Goal: Complete application form: Complete application form

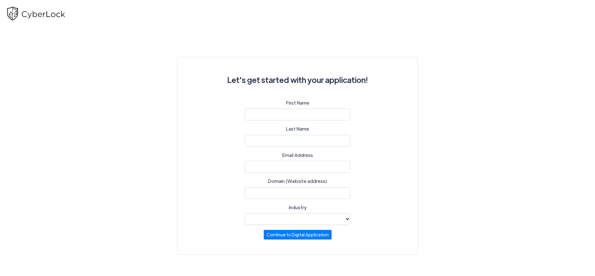
select select
click at [302, 112] on input "text" at bounding box center [297, 115] width 105 height 12
type input "[PERSON_NAME]"
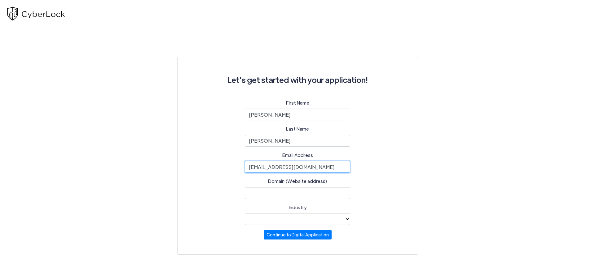
type input "[EMAIL_ADDRESS][DOMAIN_NAME]"
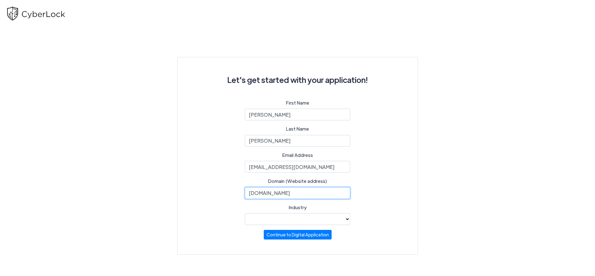
type input "www.setcpa.com"
click at [245, 213] on select "Automotive Healthcare Legal Other industry not noted Professional Services (e.g…" at bounding box center [297, 219] width 105 height 12
select select "37"
click option "Professional Services (e.g. accounting, consulting firms)" at bounding box center [0, 0] width 0 height 0
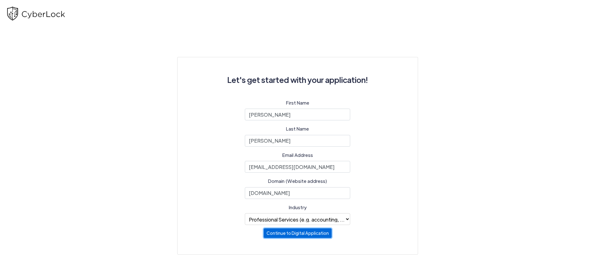
click at [308, 236] on button "Continue to Digital Application" at bounding box center [298, 234] width 68 height 10
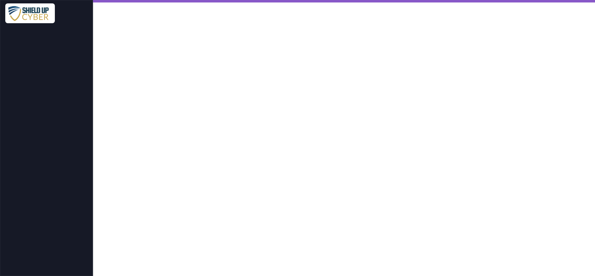
click at [436, 202] on iframe at bounding box center [344, 139] width 502 height 274
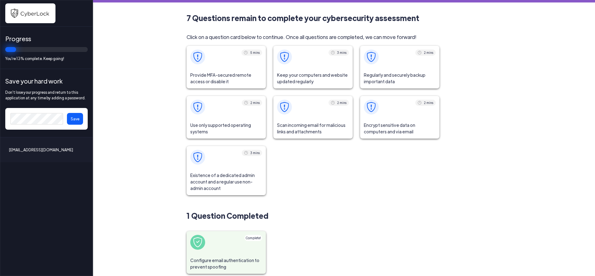
click at [254, 67] on span at bounding box center [225, 57] width 79 height 22
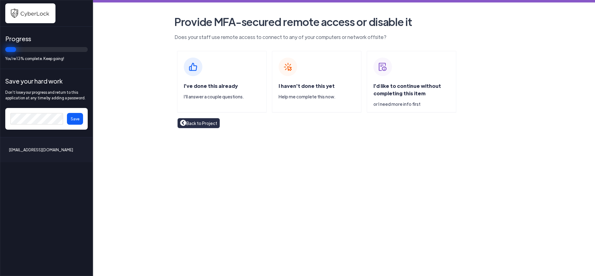
click at [212, 86] on span "I've done this already" at bounding box center [211, 86] width 54 height 7
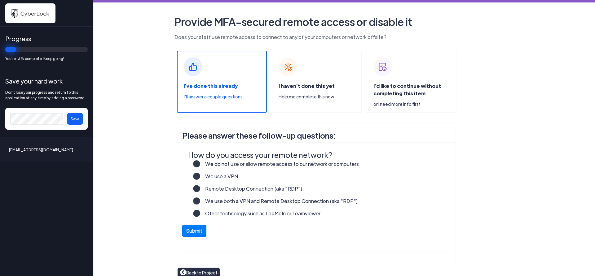
click at [197, 174] on span at bounding box center [196, 176] width 7 height 7
click at [200, 177] on label "We use a VPN" at bounding box center [219, 179] width 38 height 12
click at [0, 0] on input "We use a VPN" at bounding box center [0, 0] width 0 height 0
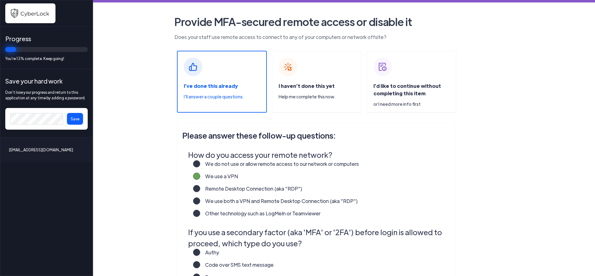
click at [200, 200] on label "We use both a VPN and Remote Desktop Connection (aka "RDP")" at bounding box center [279, 204] width 158 height 12
click at [0, 0] on input "We use both a VPN and Remote Desktop Connection (aka "RDP")" at bounding box center [0, 0] width 0 height 0
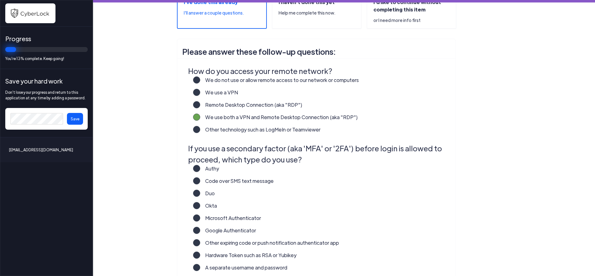
scroll to position [100, 0]
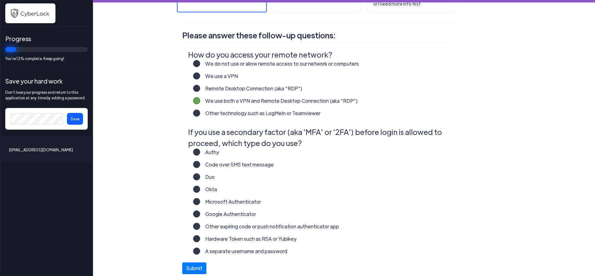
click at [200, 202] on label "Microsoft Authenticator" at bounding box center [230, 204] width 61 height 12
click at [0, 0] on input "Microsoft Authenticator" at bounding box center [0, 0] width 0 height 0
click at [200, 213] on label "Google Authenticator" at bounding box center [228, 217] width 56 height 12
click at [0, 0] on input "Google Authenticator" at bounding box center [0, 0] width 0 height 0
click at [200, 203] on label "Microsoft Authenticator" at bounding box center [230, 204] width 61 height 12
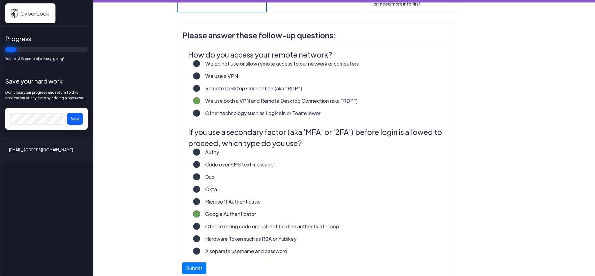
click at [0, 0] on input "Microsoft Authenticator" at bounding box center [0, 0] width 0 height 0
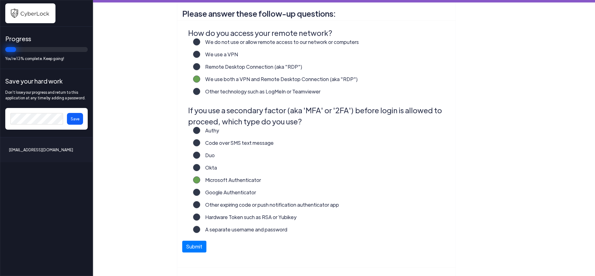
scroll to position [134, 0]
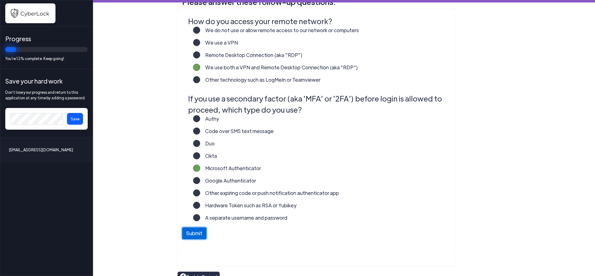
click at [198, 232] on button "Submit" at bounding box center [194, 234] width 24 height 12
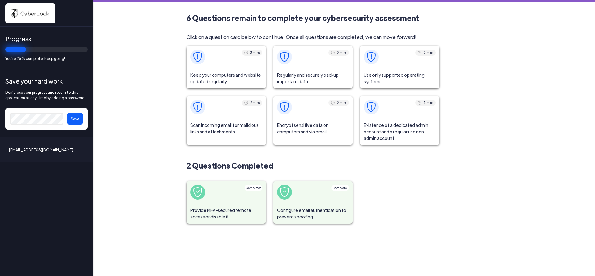
click at [234, 80] on span "Keep your computers and website updated regularly" at bounding box center [225, 78] width 79 height 20
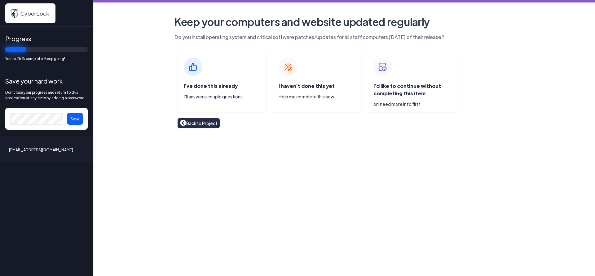
click at [229, 85] on span "I've done this already" at bounding box center [211, 86] width 54 height 7
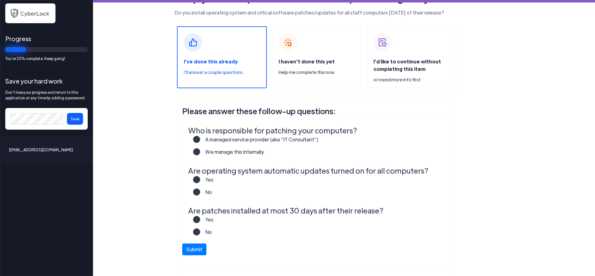
scroll to position [33, 0]
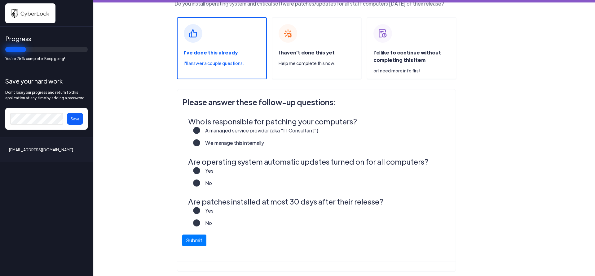
click at [200, 129] on label "A managed service provider (aka “IT Consultant”)" at bounding box center [259, 133] width 118 height 12
click at [0, 0] on input "A managed service provider (aka “IT Consultant”)" at bounding box center [0, 0] width 0 height 0
click at [200, 181] on label "No" at bounding box center [206, 186] width 12 height 12
click at [0, 0] on input "No" at bounding box center [0, 0] width 0 height 0
click at [200, 210] on label "Yes" at bounding box center [206, 213] width 13 height 12
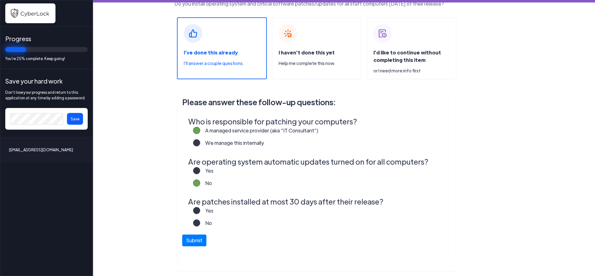
click at [0, 0] on input "Yes" at bounding box center [0, 0] width 0 height 0
click at [197, 242] on button "Submit" at bounding box center [194, 239] width 24 height 12
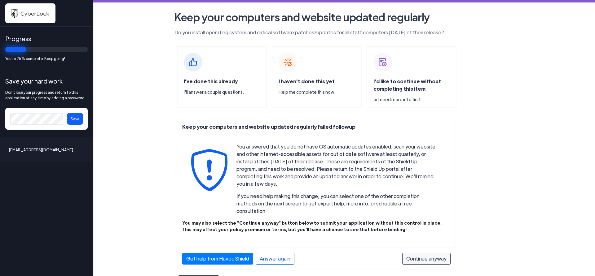
click at [282, 253] on div "Answer again" at bounding box center [275, 259] width 39 height 12
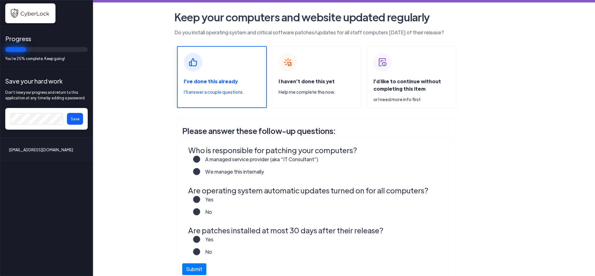
click at [200, 197] on label "Yes" at bounding box center [206, 202] width 13 height 12
click at [0, 0] on input "Yes" at bounding box center [0, 0] width 0 height 0
click at [200, 159] on label "A managed service provider (aka “IT Consultant”)" at bounding box center [259, 162] width 118 height 12
click at [0, 0] on input "A managed service provider (aka “IT Consultant”)" at bounding box center [0, 0] width 0 height 0
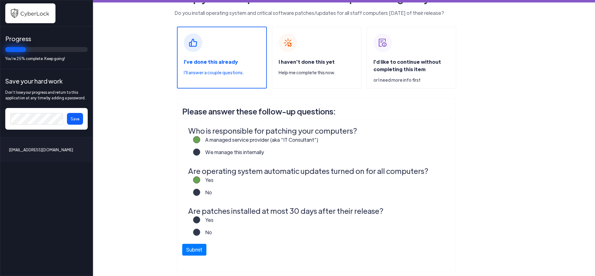
scroll to position [38, 0]
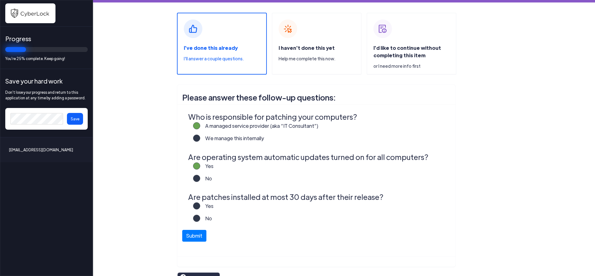
click at [200, 205] on label "Yes" at bounding box center [206, 209] width 13 height 12
click at [0, 0] on input "Yes" at bounding box center [0, 0] width 0 height 0
click at [198, 235] on button "Submit" at bounding box center [194, 235] width 24 height 12
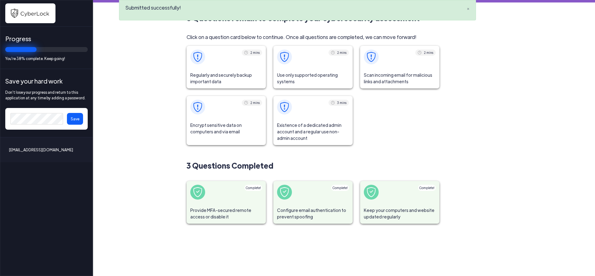
click at [240, 68] on span at bounding box center [225, 57] width 79 height 22
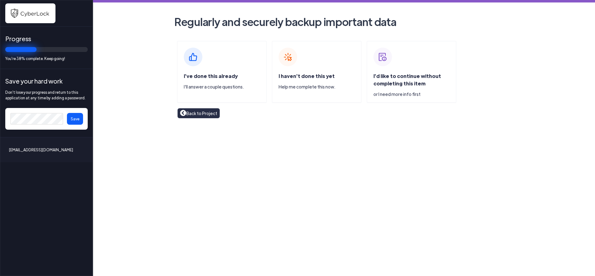
click at [229, 78] on span "I've done this already" at bounding box center [211, 76] width 54 height 7
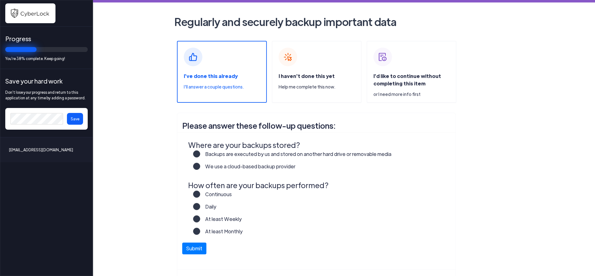
click at [200, 166] on label "We use a cloud-based backup provider" at bounding box center [247, 169] width 95 height 12
click at [0, 0] on input "We use a cloud-based backup provider" at bounding box center [0, 0] width 0 height 0
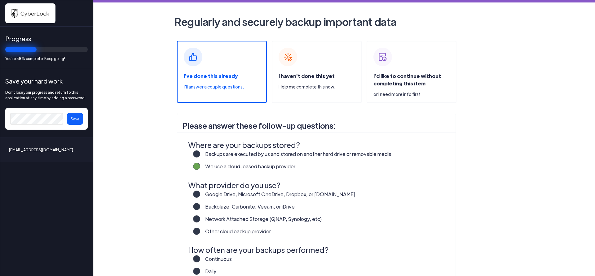
click at [200, 207] on label "Backblaze, Carbonite, Veeam, or iDrive" at bounding box center [247, 209] width 94 height 12
click at [0, 0] on input "Backblaze, Carbonite, Veeam, or iDrive" at bounding box center [0, 0] width 0 height 0
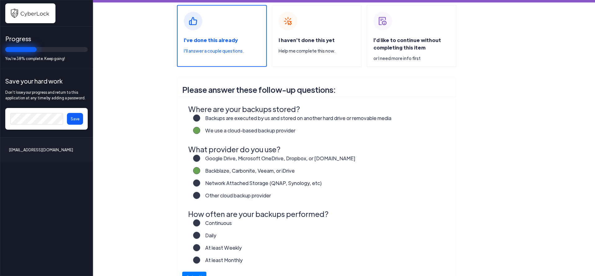
scroll to position [90, 0]
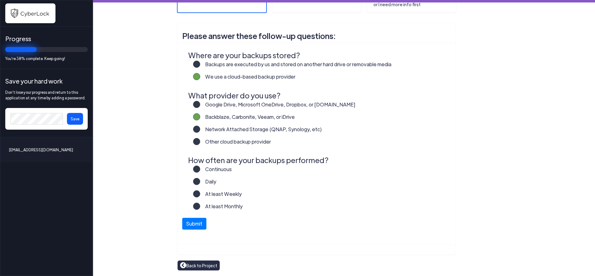
click at [200, 181] on label "Daily" at bounding box center [208, 184] width 16 height 12
click at [0, 0] on input "Daily" at bounding box center [0, 0] width 0 height 0
click at [200, 168] on label "Continuous" at bounding box center [216, 172] width 32 height 12
click at [0, 0] on input "Continuous" at bounding box center [0, 0] width 0 height 0
click at [197, 225] on button "Submit" at bounding box center [194, 223] width 24 height 12
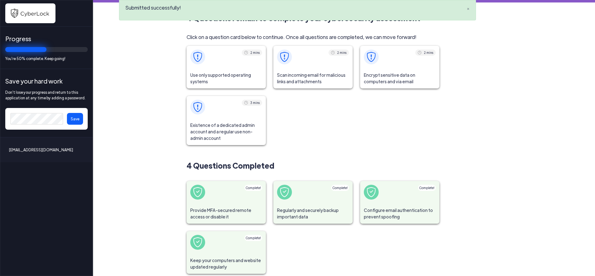
click at [249, 81] on span "Use only supported operating systems" at bounding box center [225, 78] width 79 height 20
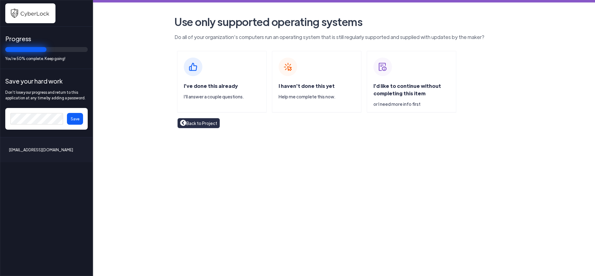
click at [217, 83] on div "I've done this already I'll answer a couple questions." at bounding box center [225, 93] width 82 height 23
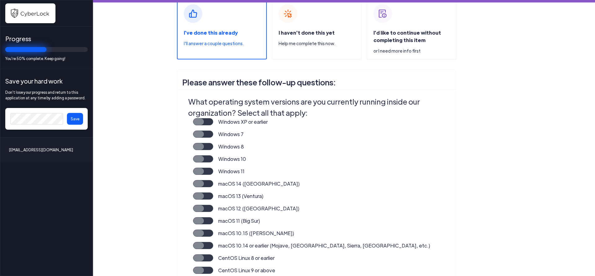
scroll to position [67, 0]
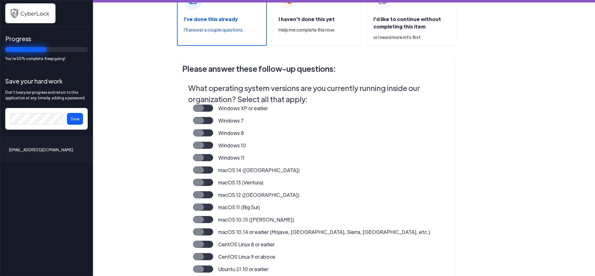
click at [213, 159] on label "Windows 11" at bounding box center [228, 160] width 31 height 12
click at [0, 0] on input "Windows 11" at bounding box center [0, 0] width 0 height 0
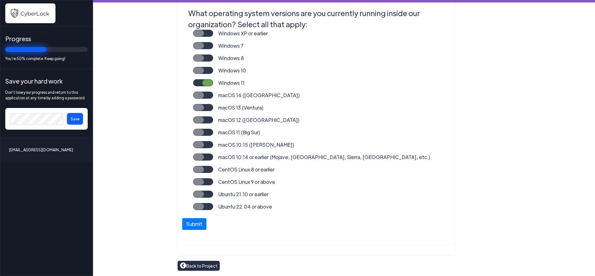
scroll to position [142, 0]
click at [197, 224] on button "Submit" at bounding box center [194, 223] width 24 height 12
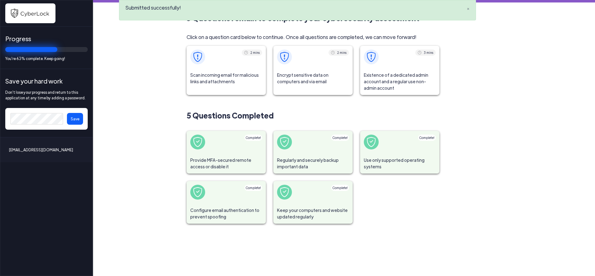
click at [248, 83] on span "Scan incoming email for malicious links and attachments" at bounding box center [225, 78] width 79 height 20
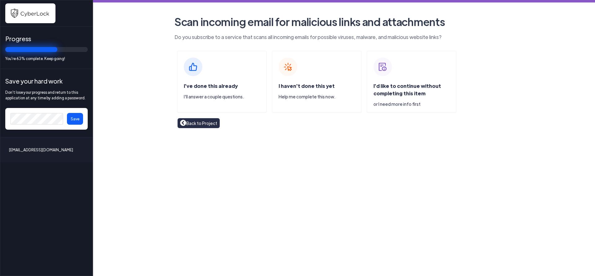
click at [214, 88] on span "I've done this already" at bounding box center [211, 86] width 54 height 7
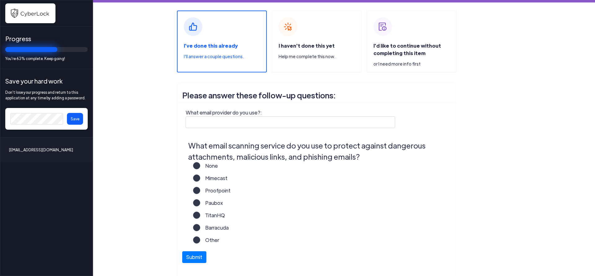
scroll to position [67, 0]
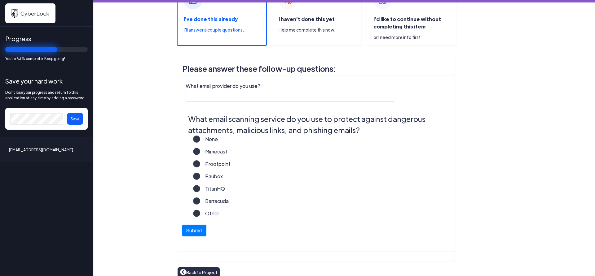
click at [200, 213] on label "Other" at bounding box center [209, 216] width 19 height 12
click at [0, 0] on input "Other" at bounding box center [0, 0] width 0 height 0
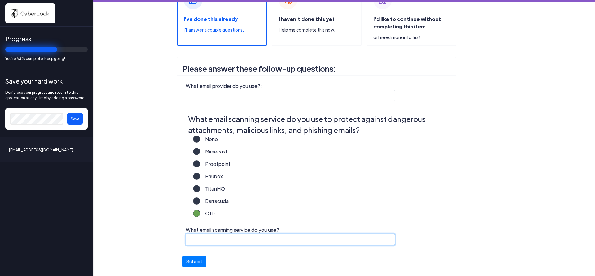
click at [258, 239] on input "What email scanning service do you use?:" at bounding box center [290, 240] width 209 height 12
type input "Edge Piloy"
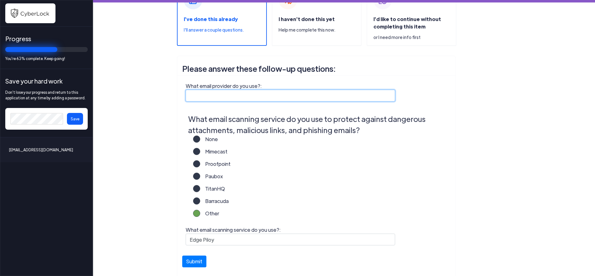
click at [337, 91] on input "What email provider do you use?:" at bounding box center [290, 96] width 209 height 12
type input "Outlook"
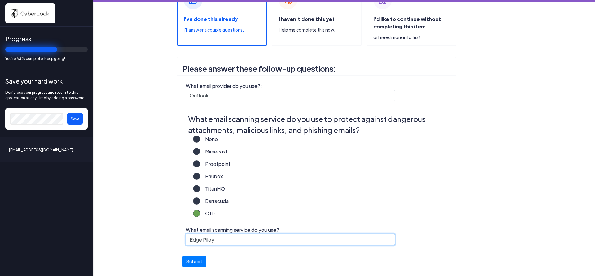
click at [217, 240] on input "Edge Piloy" at bounding box center [290, 240] width 209 height 12
type input "Edge Pilot"
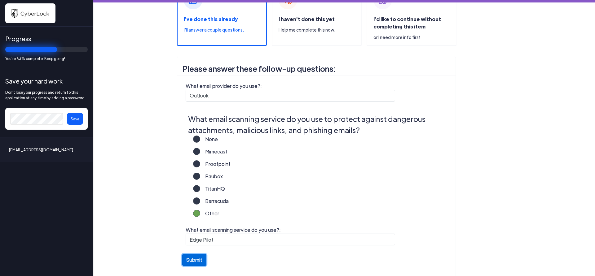
click at [195, 260] on button "Submit" at bounding box center [194, 260] width 24 height 12
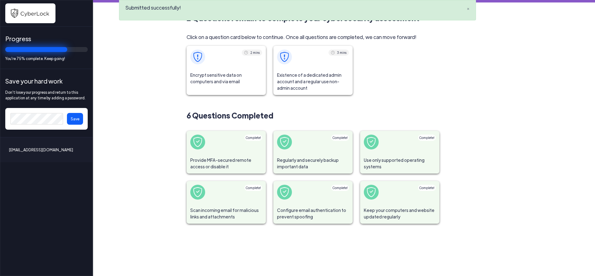
click at [236, 89] on div "2 mins Encrypt sensitive data on computers and via email" at bounding box center [225, 70] width 79 height 49
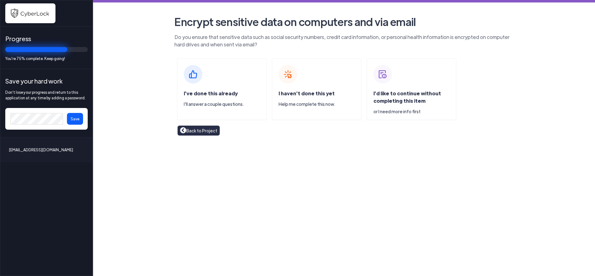
click at [211, 94] on span "I've done this already" at bounding box center [211, 93] width 54 height 7
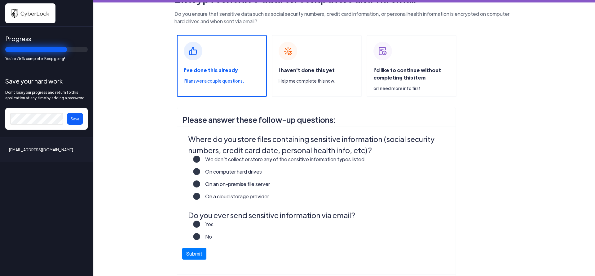
scroll to position [33, 0]
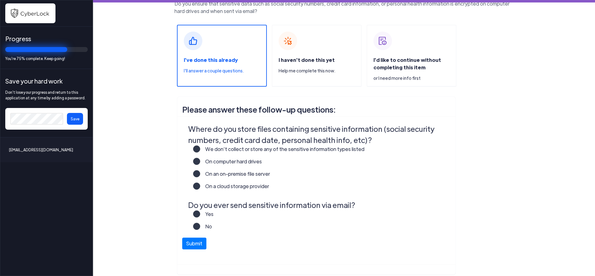
click at [282, 149] on label "We don’t collect or store any of the sensitive information types listed" at bounding box center [282, 152] width 164 height 12
click at [0, 0] on input "We don’t collect or store any of the sensitive information types listed" at bounding box center [0, 0] width 0 height 0
click at [200, 226] on label "No" at bounding box center [206, 229] width 12 height 12
click at [0, 0] on input "No" at bounding box center [0, 0] width 0 height 0
click at [198, 245] on button "Submit" at bounding box center [194, 242] width 24 height 12
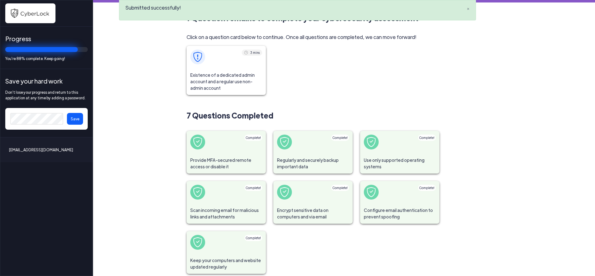
click at [240, 82] on span "Existence of a dedicated admin account and a regular use non-admin account" at bounding box center [225, 81] width 79 height 27
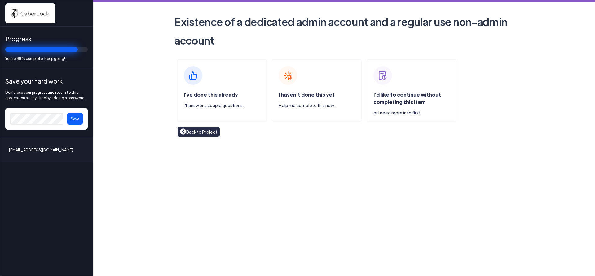
click at [231, 93] on span "I've done this already" at bounding box center [211, 94] width 54 height 7
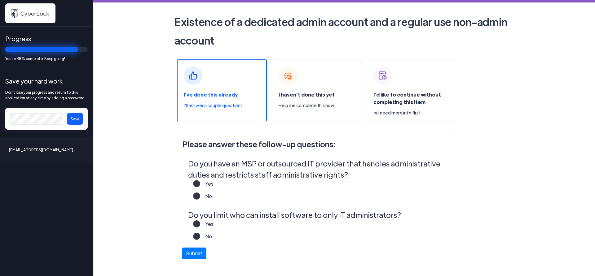
click at [200, 223] on label "Yes" at bounding box center [206, 227] width 13 height 12
click at [0, 0] on input "Yes" at bounding box center [0, 0] width 0 height 0
click at [200, 182] on label "Yes" at bounding box center [206, 186] width 13 height 12
click at [0, 0] on input "Yes" at bounding box center [0, 0] width 0 height 0
click at [195, 255] on button "Submit" at bounding box center [194, 252] width 24 height 12
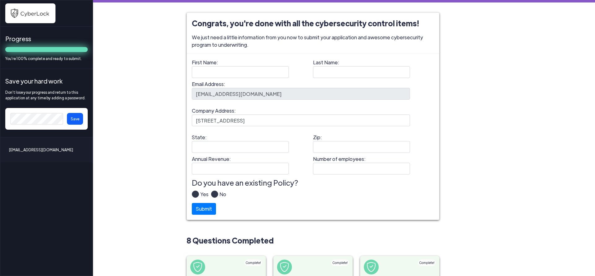
click at [195, 191] on span at bounding box center [195, 194] width 7 height 7
click at [241, 73] on input "First Name:" at bounding box center [240, 72] width 97 height 12
type input "Sue"
type input "Thomas"
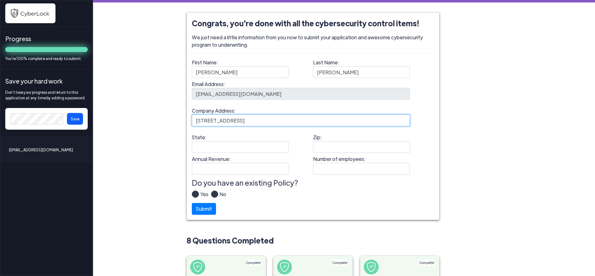
drag, startPoint x: 266, startPoint y: 121, endPoint x: 381, endPoint y: 116, distance: 115.1
click at [381, 116] on input "3960 Brown Park Drive Suite C Hilliard OH 43026" at bounding box center [301, 121] width 218 height 12
type input "3960 Brown Park Drive Suite C"
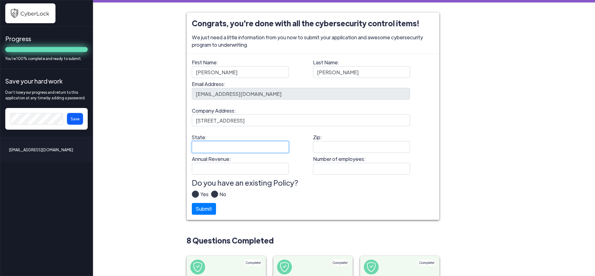
click at [248, 145] on input "State:" at bounding box center [240, 147] width 97 height 12
type input "OH"
type input "43026"
click at [337, 168] on input "Number of employees:" at bounding box center [361, 169] width 97 height 12
click at [336, 169] on input "Number of employees:" at bounding box center [361, 169] width 97 height 12
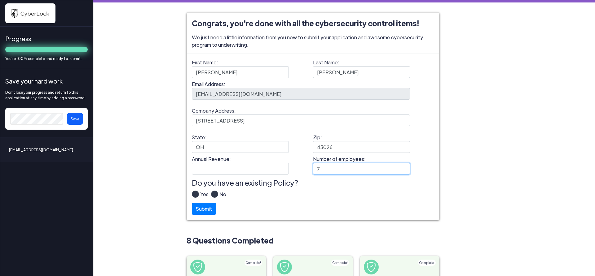
type input "7"
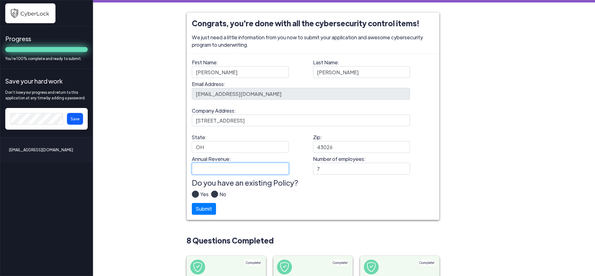
click at [222, 170] on input "Annual Revenue:" at bounding box center [240, 169] width 97 height 12
type input "650000"
click at [195, 191] on span at bounding box center [195, 194] width 7 height 7
click at [199, 193] on label "Yes" at bounding box center [204, 197] width 10 height 12
click at [0, 0] on input "Yes" at bounding box center [0, 0] width 0 height 0
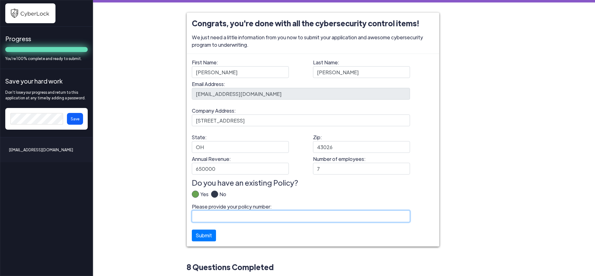
click at [343, 217] on input "Please provide your policy number:" at bounding box center [301, 217] width 218 height 12
paste input "B11207YRS022-01"
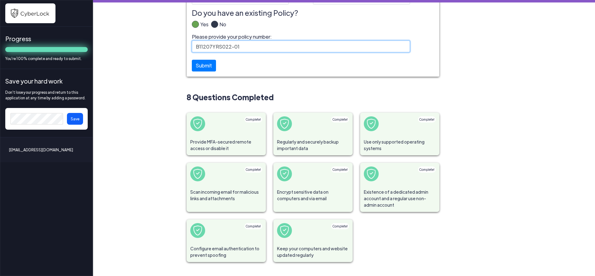
scroll to position [171, 0]
type input "B11207YRS022-01"
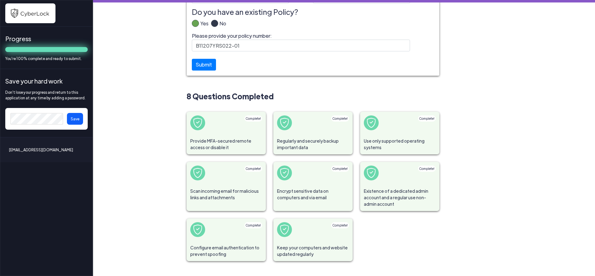
click at [79, 117] on button "Save" at bounding box center [75, 119] width 16 height 12
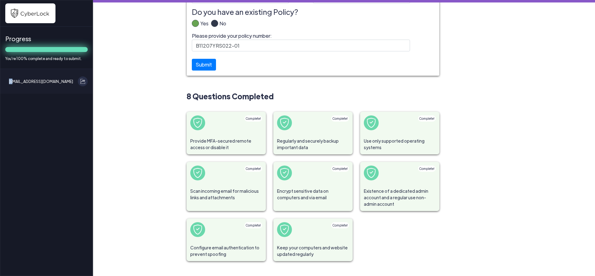
drag, startPoint x: 13, startPoint y: 81, endPoint x: 0, endPoint y: 81, distance: 12.7
click at [0, 81] on div "Progress You're 100% complete and ready to submit. sue@setcpa.com" at bounding box center [46, 138] width 93 height 276
click at [201, 63] on button "Submit" at bounding box center [204, 63] width 24 height 12
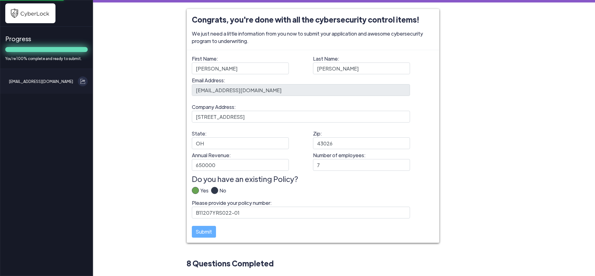
scroll to position [0, 0]
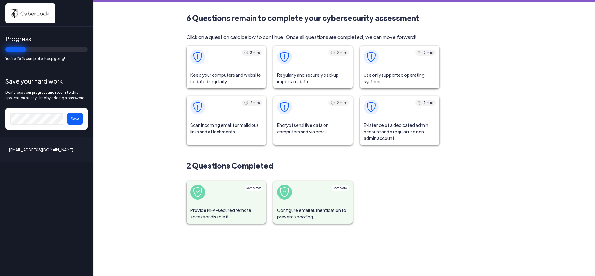
click at [76, 121] on button "Save" at bounding box center [75, 119] width 16 height 12
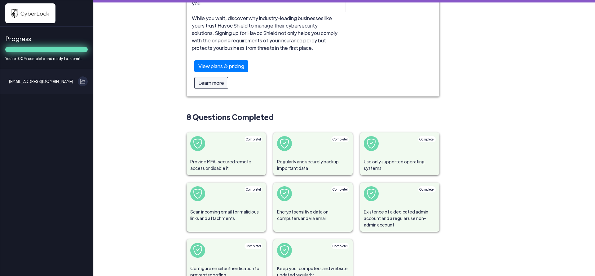
scroll to position [108, 0]
